Goal: Book appointment/travel/reservation

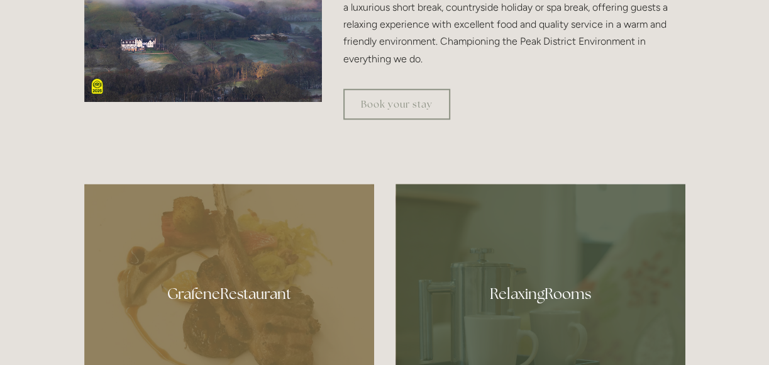
scroll to position [478, 0]
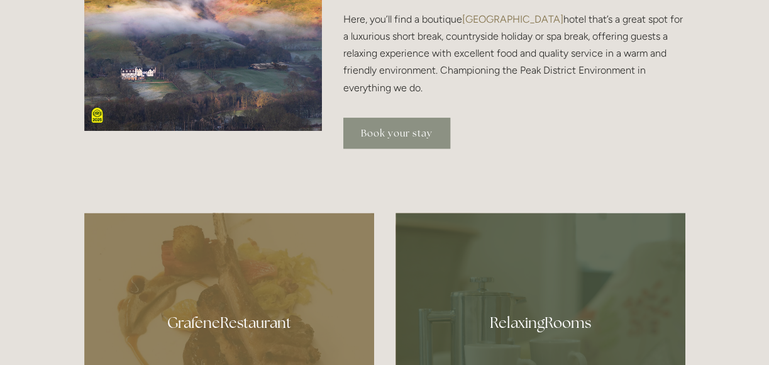
click at [410, 130] on link "Book your stay" at bounding box center [396, 133] width 107 height 31
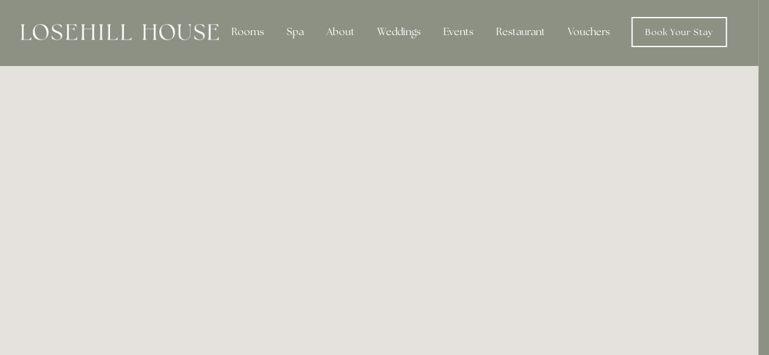
scroll to position [0, 11]
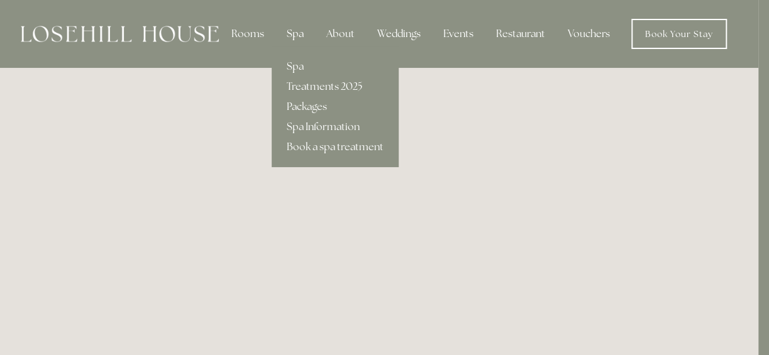
click at [297, 39] on div "Spa" at bounding box center [295, 33] width 37 height 25
